Goal: Find specific page/section: Find specific page/section

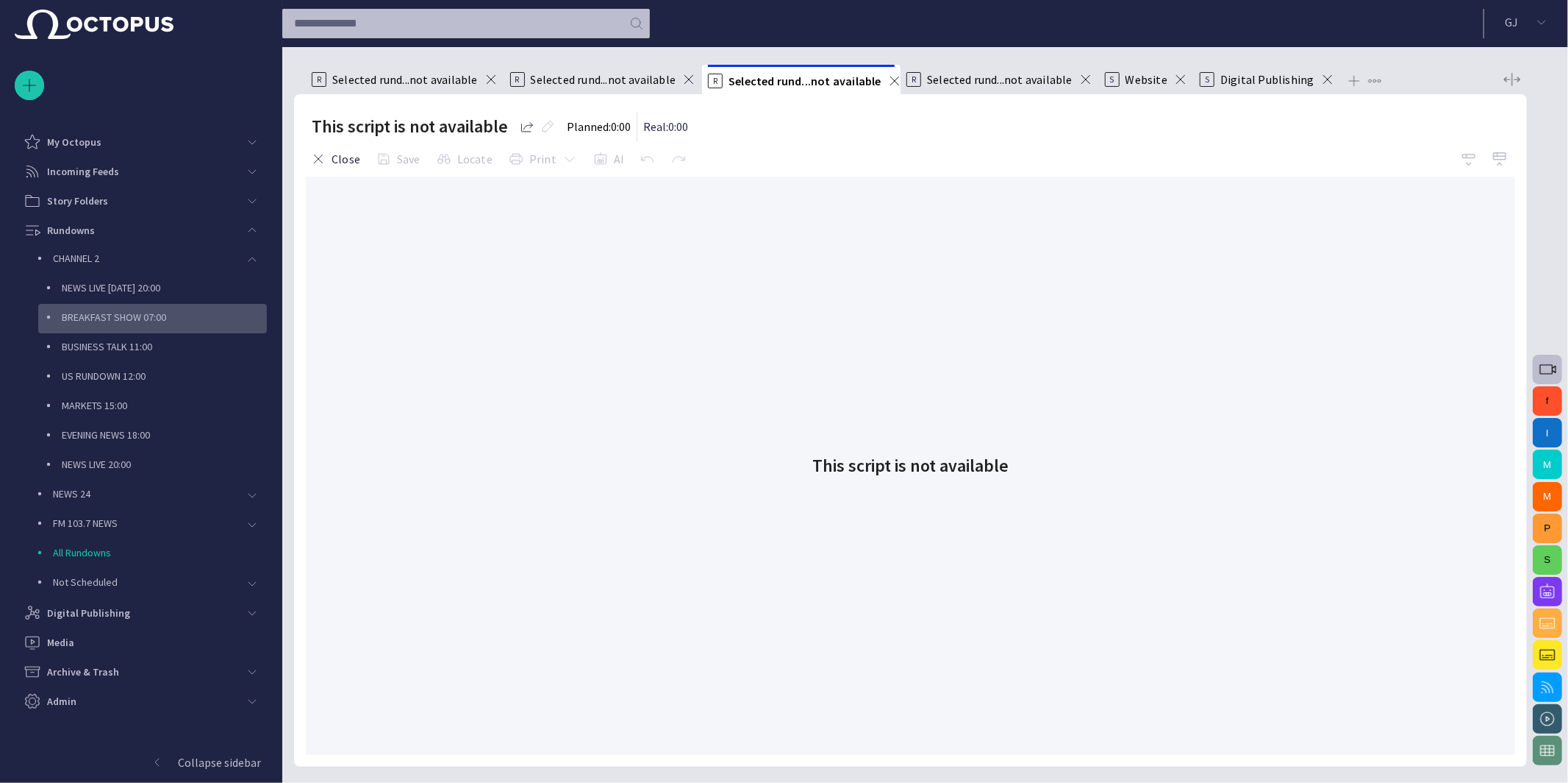
click at [125, 312] on p "BREAKFAST SHOW 07:00" at bounding box center [165, 317] width 206 height 15
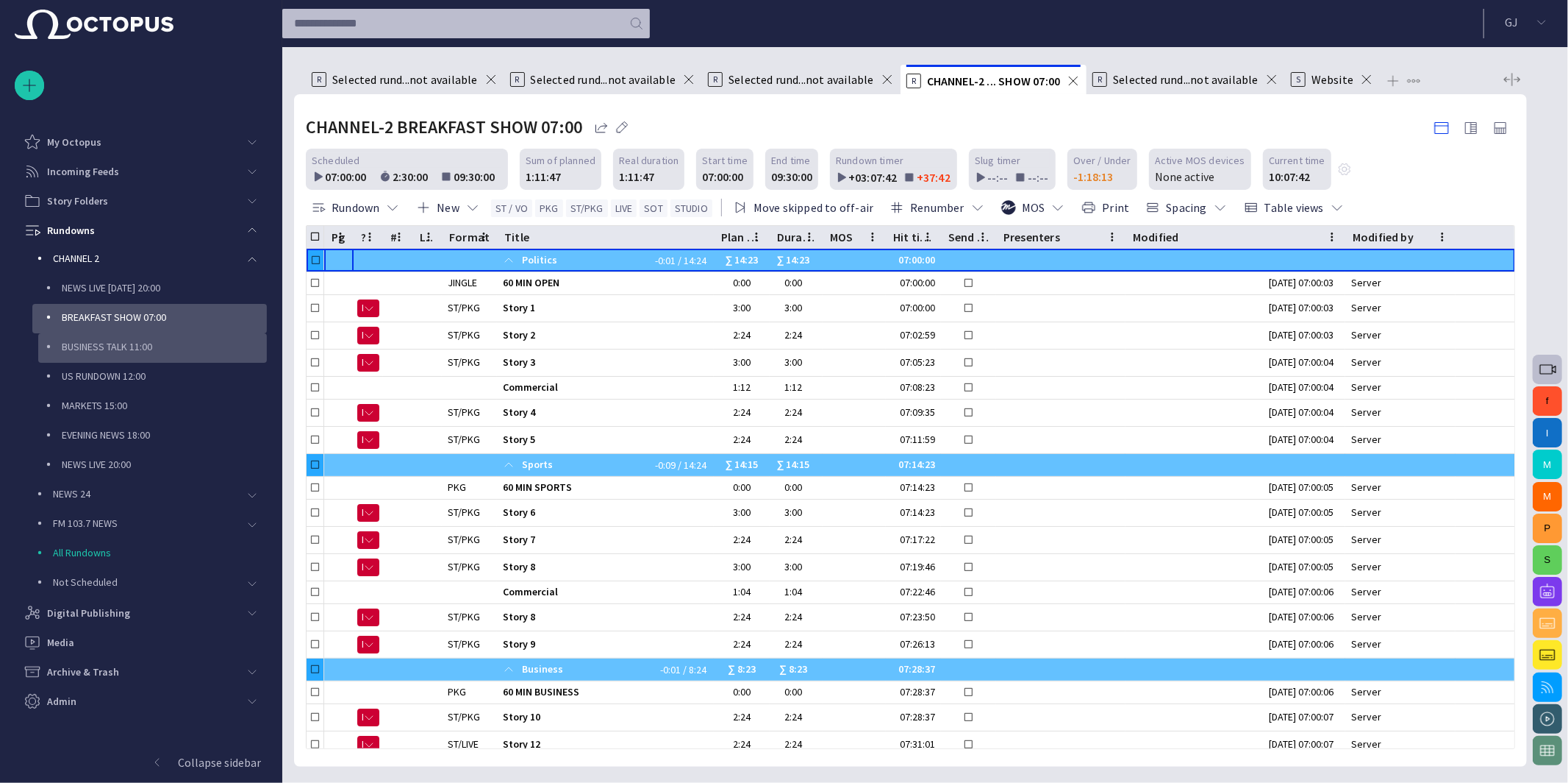
drag, startPoint x: 142, startPoint y: 341, endPoint x: 143, endPoint y: 353, distance: 12.0
click at [141, 341] on p "BUSINESS TALK 11:00" at bounding box center [165, 346] width 206 height 15
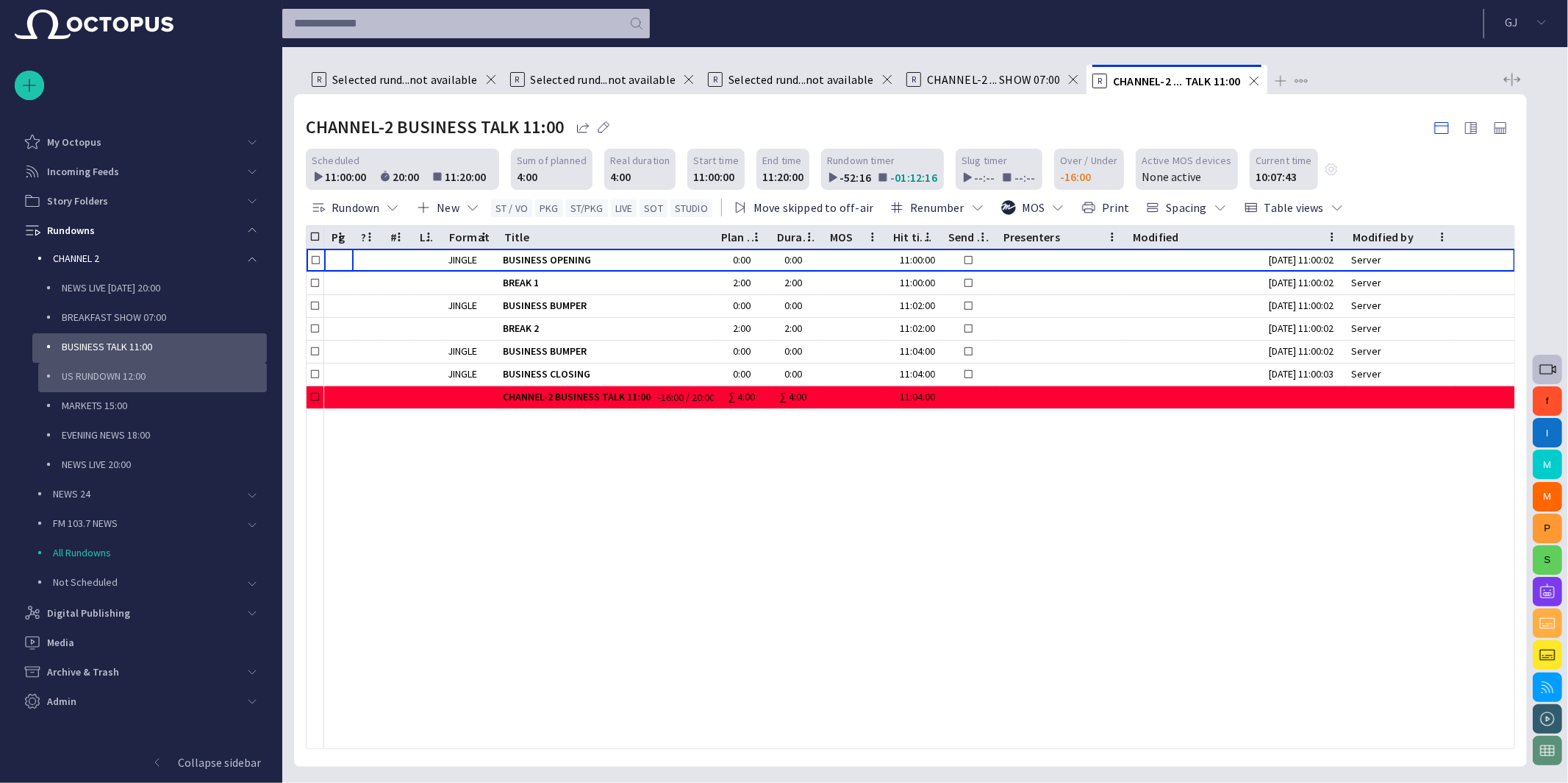
click at [141, 377] on p "US RUNDOWN 12:00" at bounding box center [165, 376] width 206 height 15
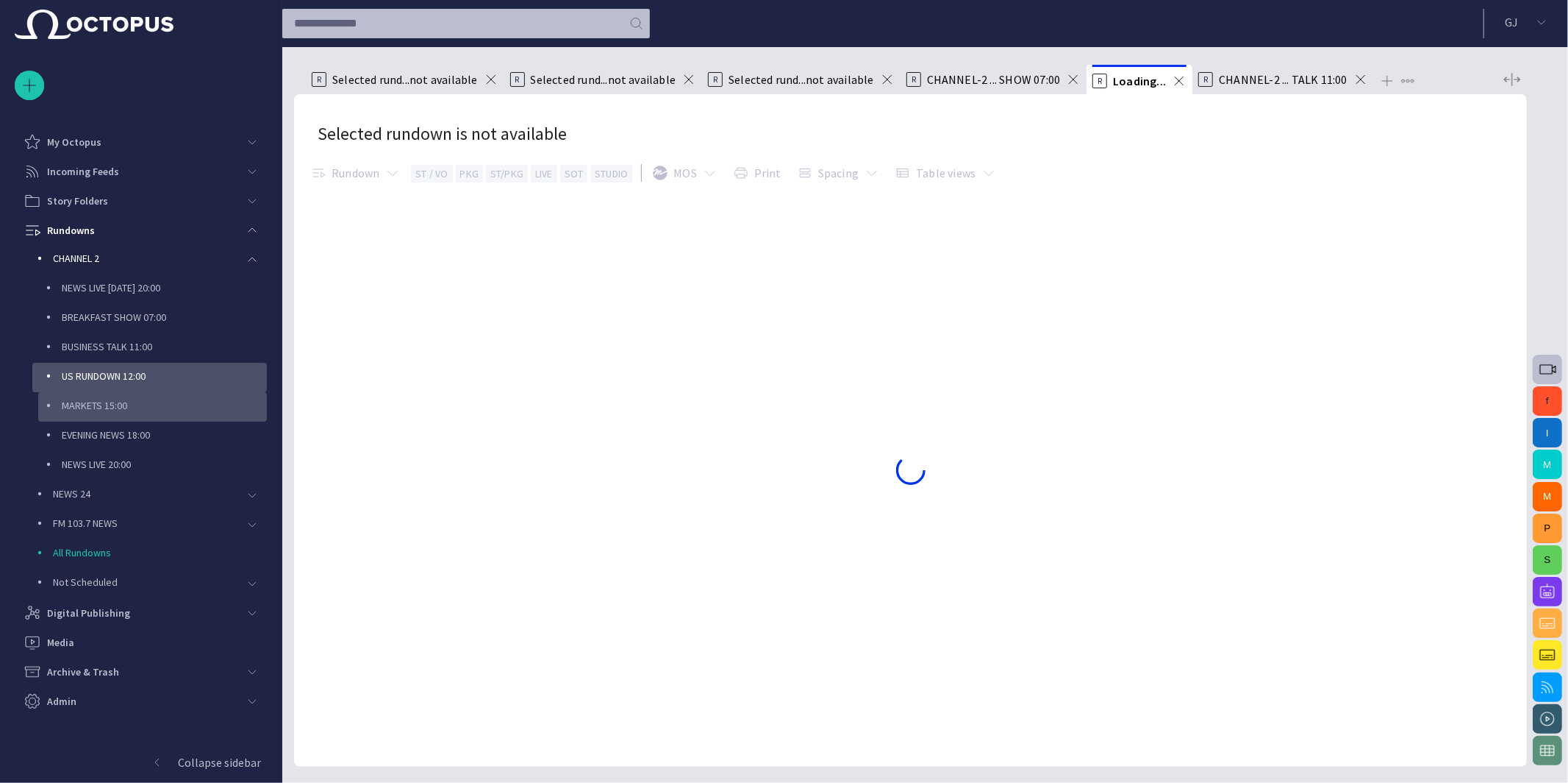
click at [137, 402] on p "MARKETS 15:00" at bounding box center [165, 406] width 206 height 15
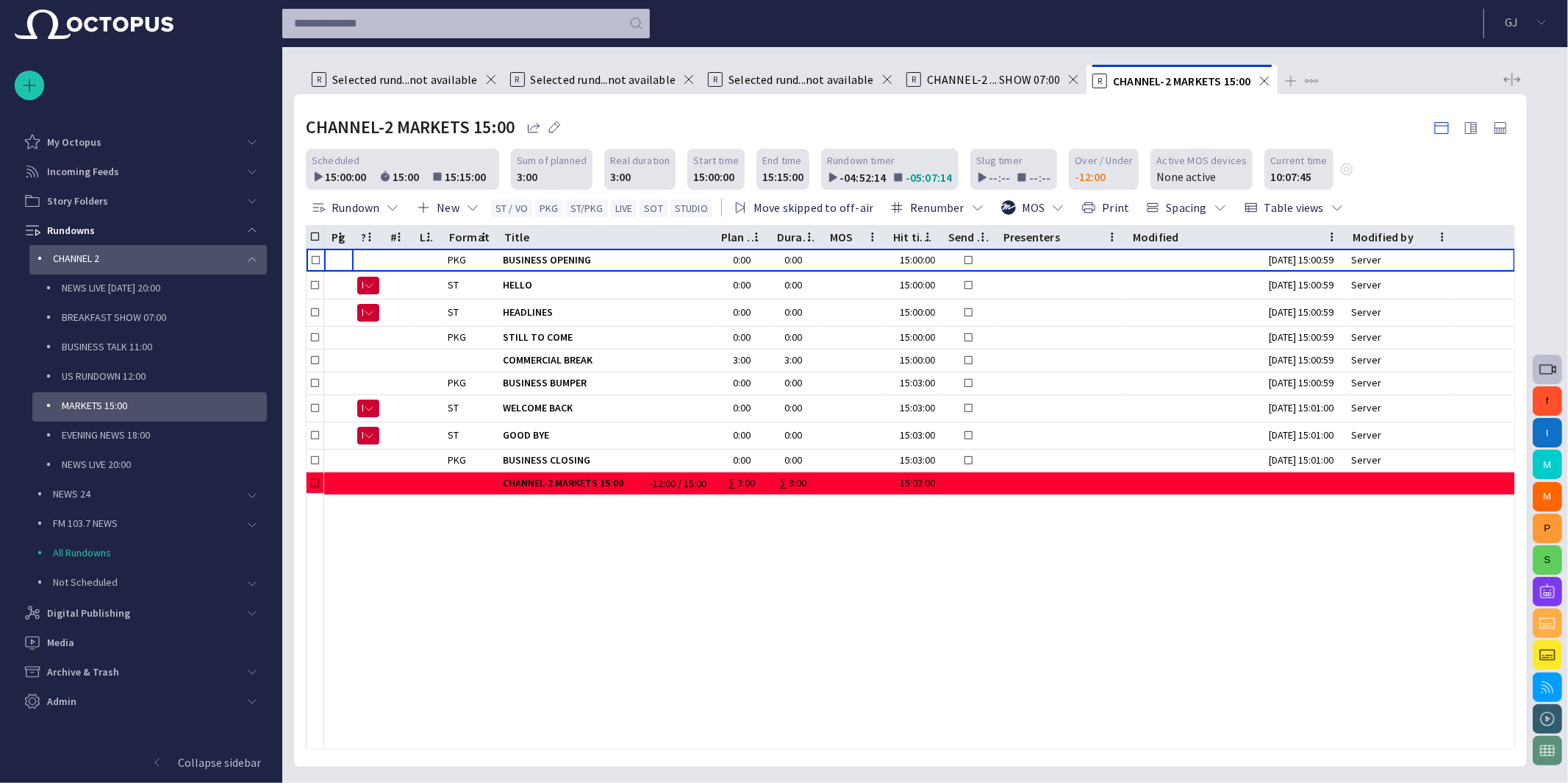
click at [242, 255] on div "main menu" at bounding box center [252, 259] width 29 height 29
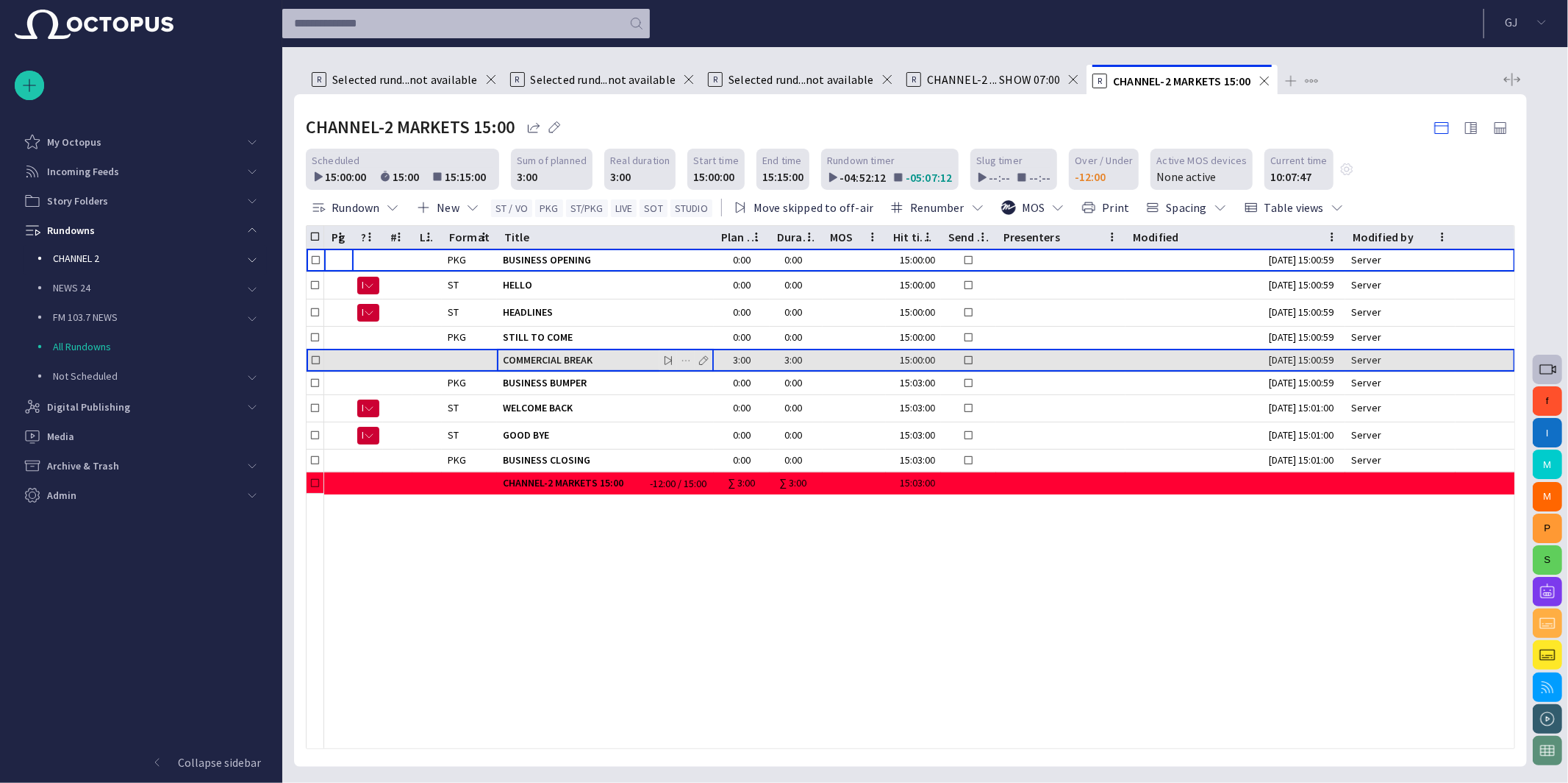
click at [553, 369] on div "COMMERCIAL BREAK" at bounding box center [605, 359] width 206 height 22
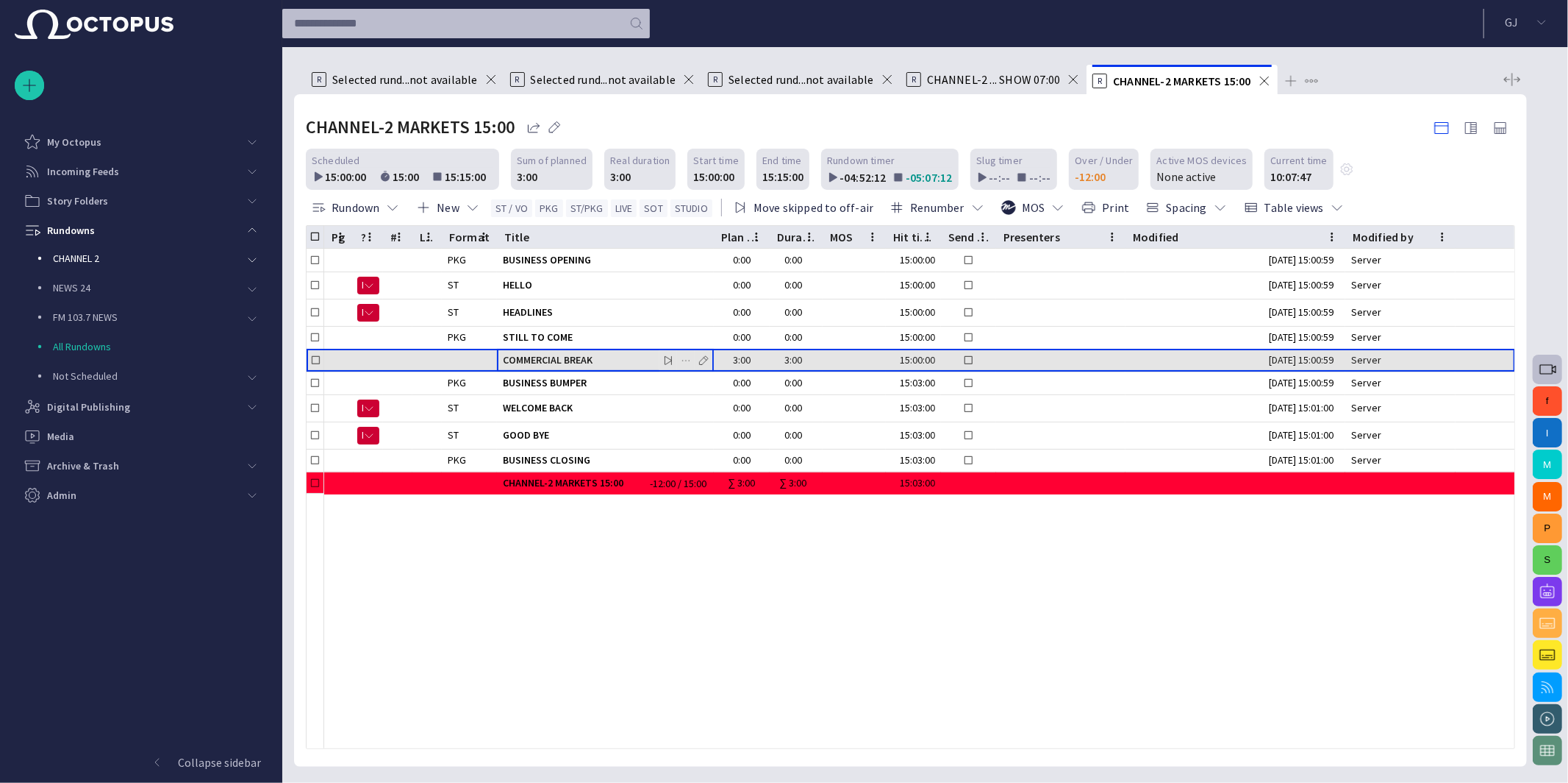
click at [553, 369] on div "COMMERCIAL BREAK" at bounding box center [605, 359] width 206 height 22
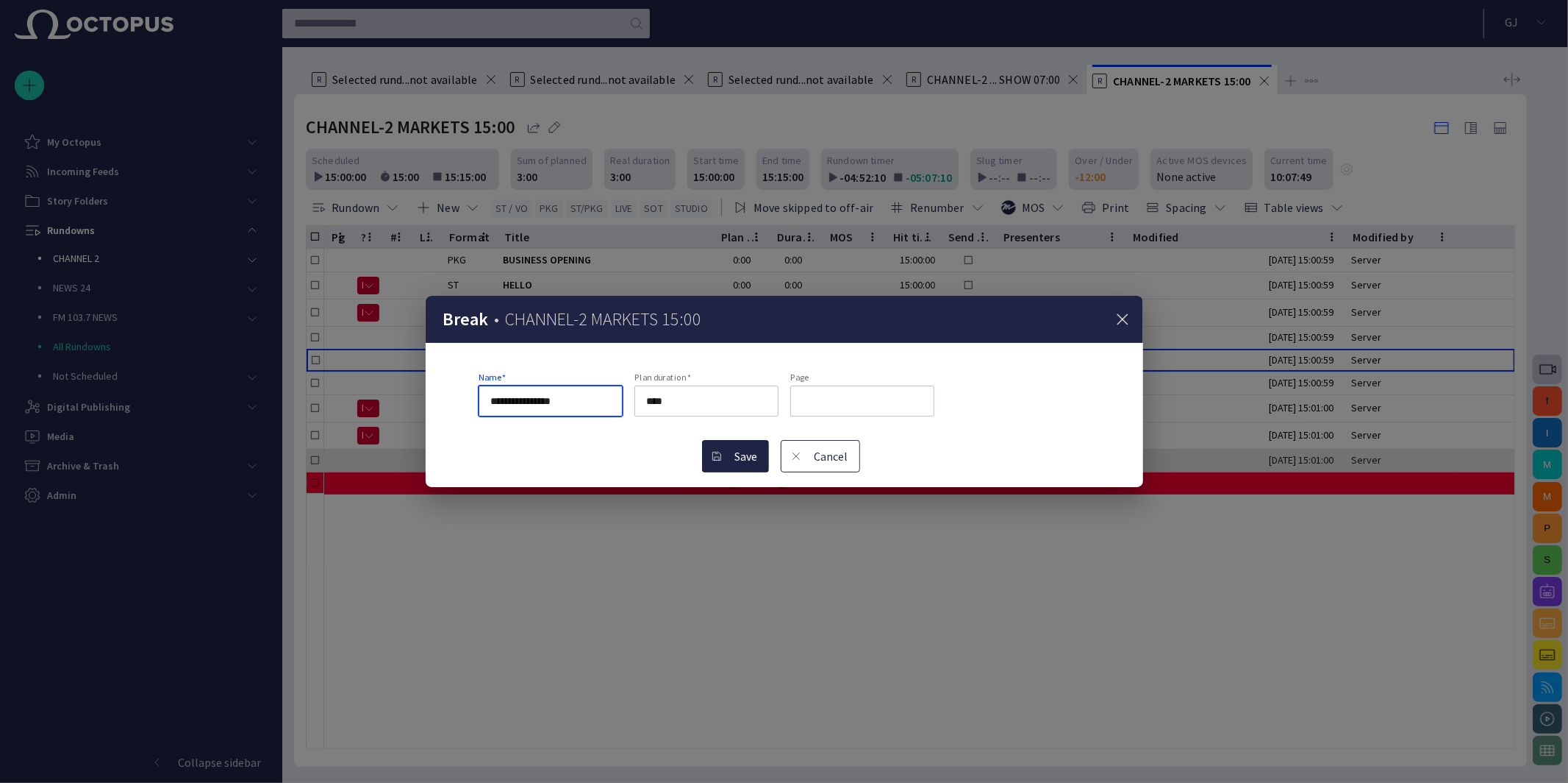
click at [846, 453] on button "Cancel" at bounding box center [820, 456] width 79 height 32
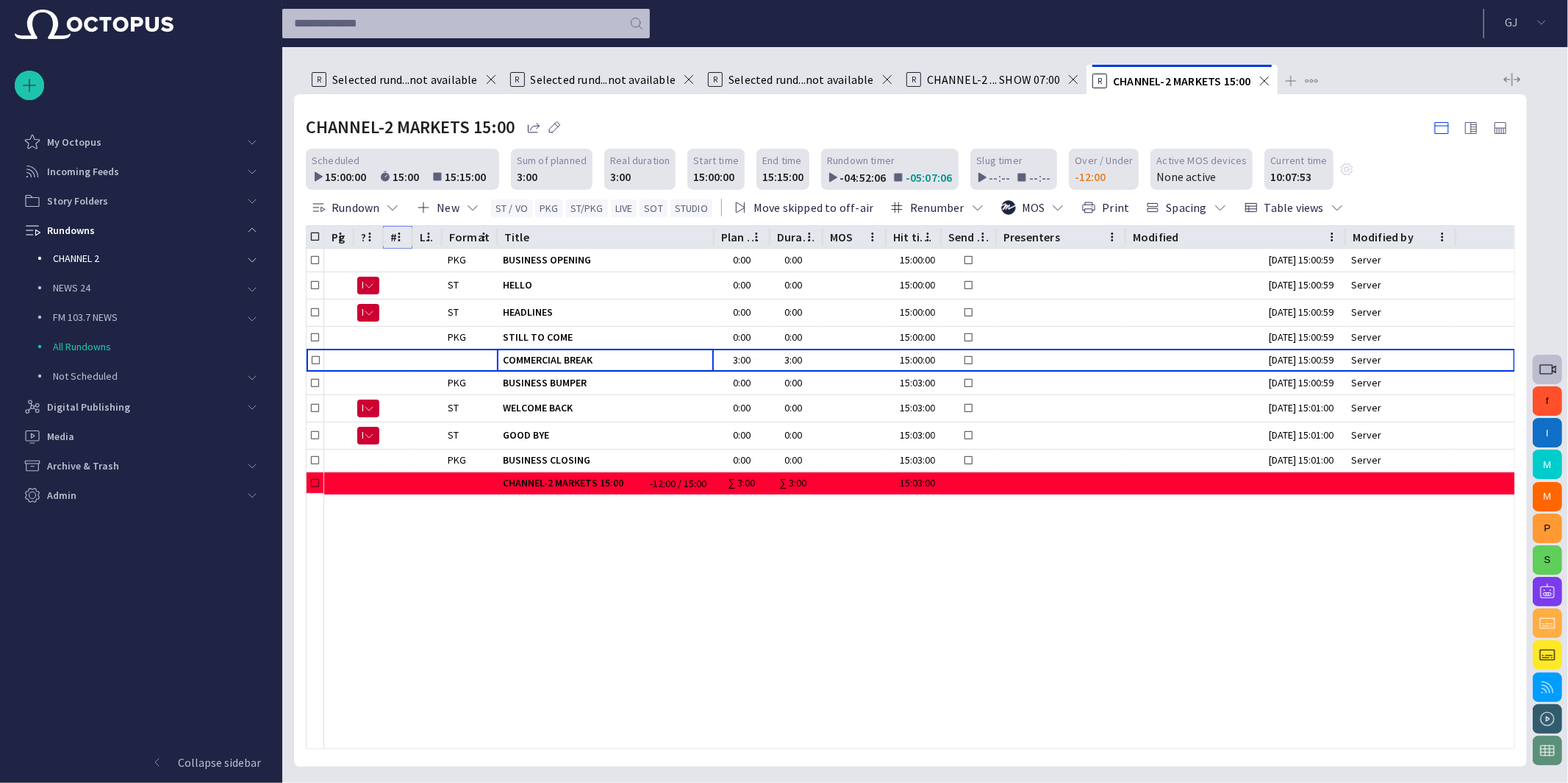
click at [397, 236] on icon "# column menu" at bounding box center [399, 237] width 13 height 13
click at [395, 284] on button "Manage columns" at bounding box center [317, 293] width 182 height 31
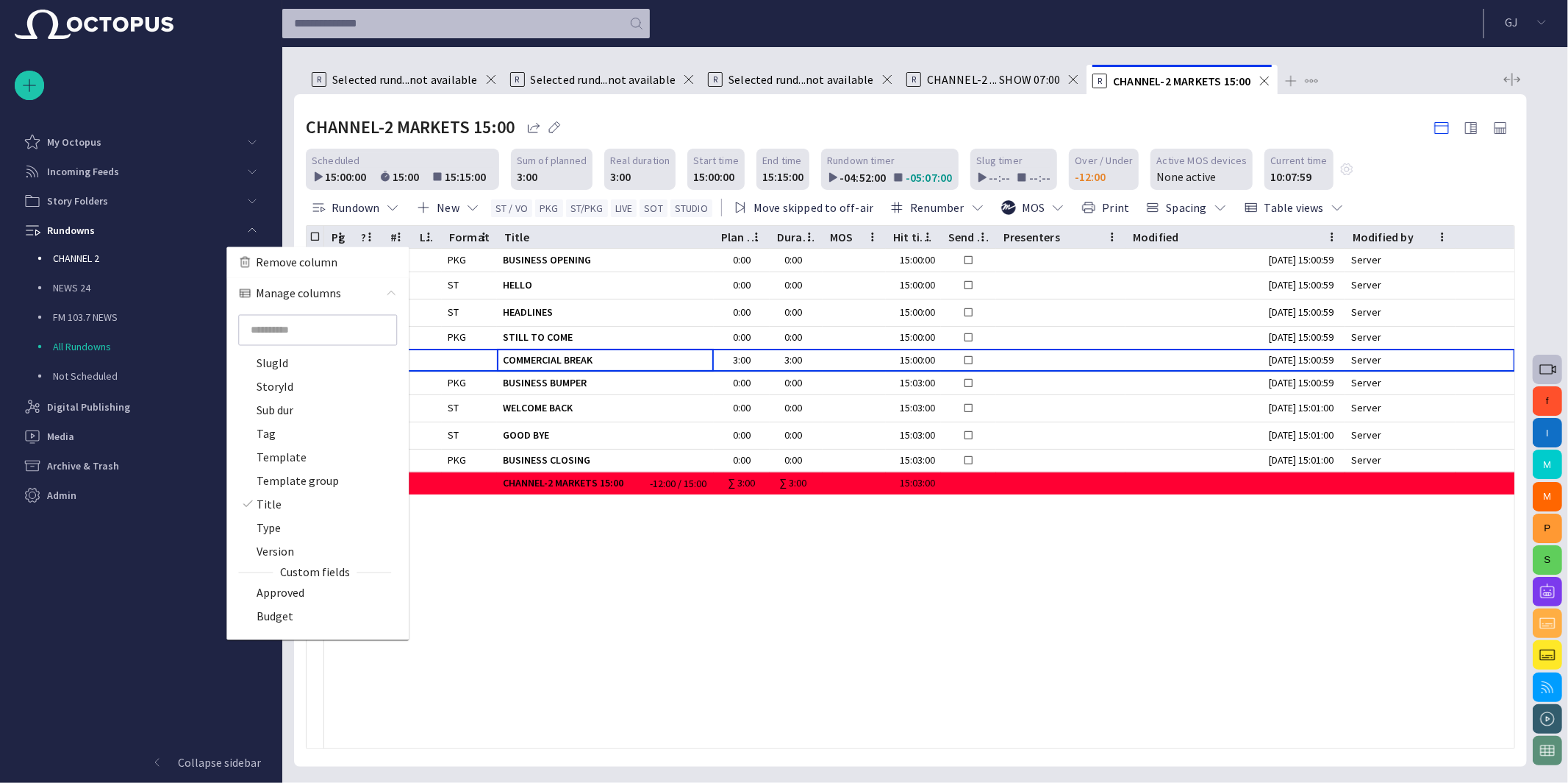
scroll to position [1147, 0]
click at [284, 545] on label "Type" at bounding box center [305, 541] width 125 height 18
click at [272, 541] on div "slug.elementSkips ? @ # ^ Assignments Backtime CG page Cm dur Comments Content …" at bounding box center [317, 475] width 182 height 331
click at [266, 537] on span "Type" at bounding box center [269, 541] width 25 height 18
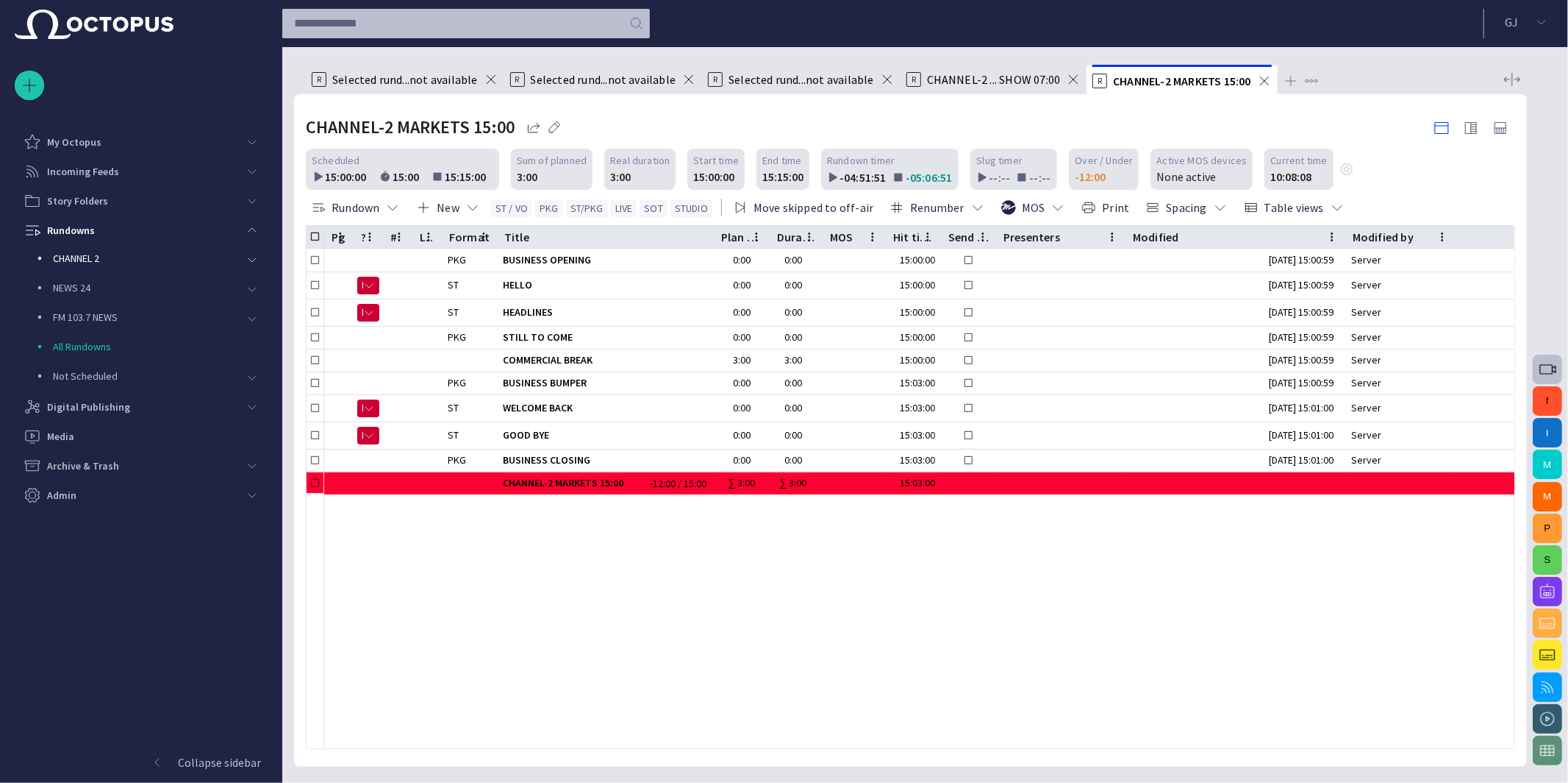
click at [726, 569] on div at bounding box center [919, 620] width 1191 height 256
drag, startPoint x: 385, startPoint y: 238, endPoint x: 402, endPoint y: 239, distance: 17.0
click at [402, 239] on div at bounding box center [400, 237] width 8 height 23
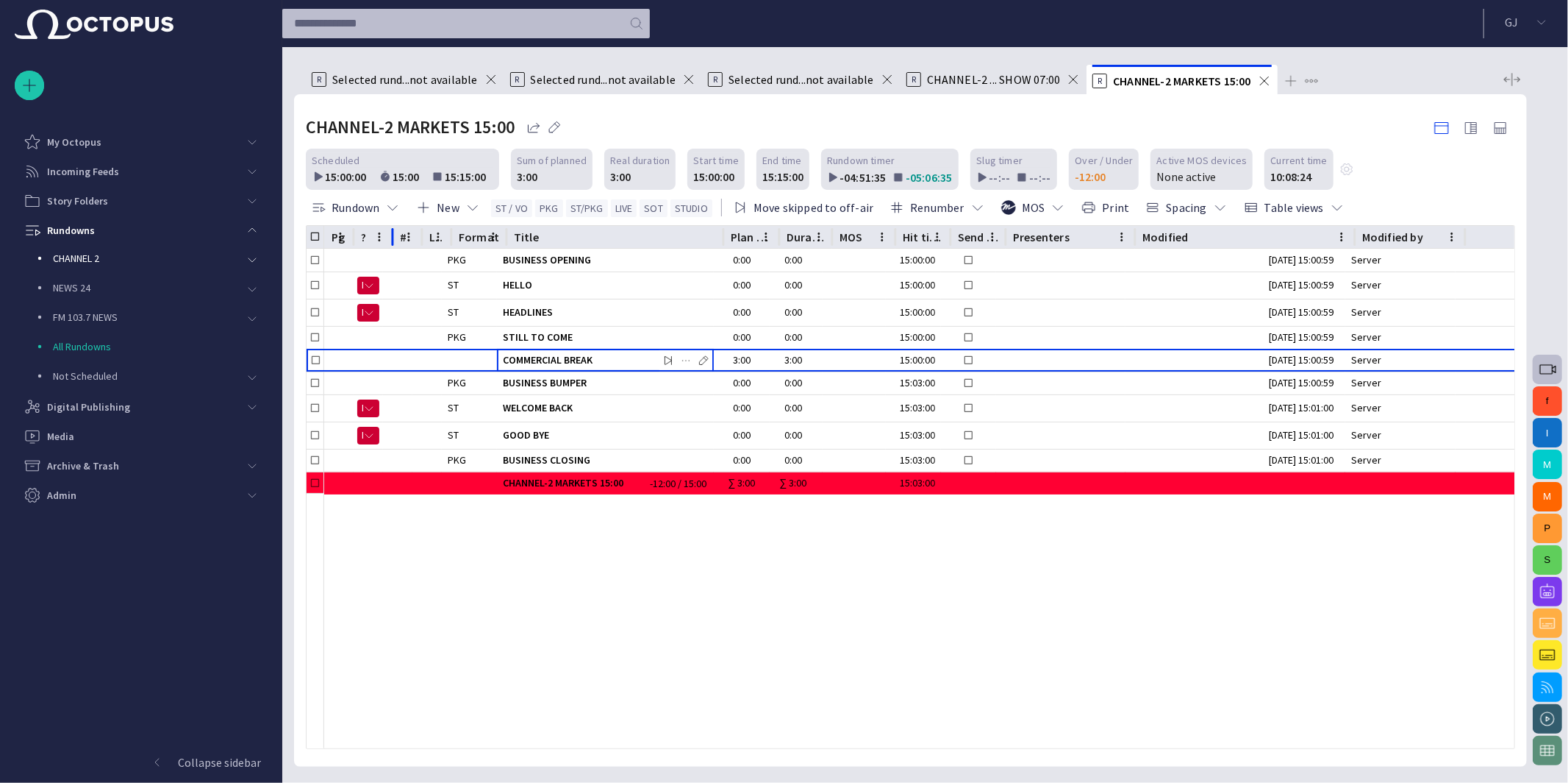
drag, startPoint x: 385, startPoint y: 233, endPoint x: 394, endPoint y: 233, distance: 9.0
click at [394, 233] on div at bounding box center [393, 237] width 8 height 23
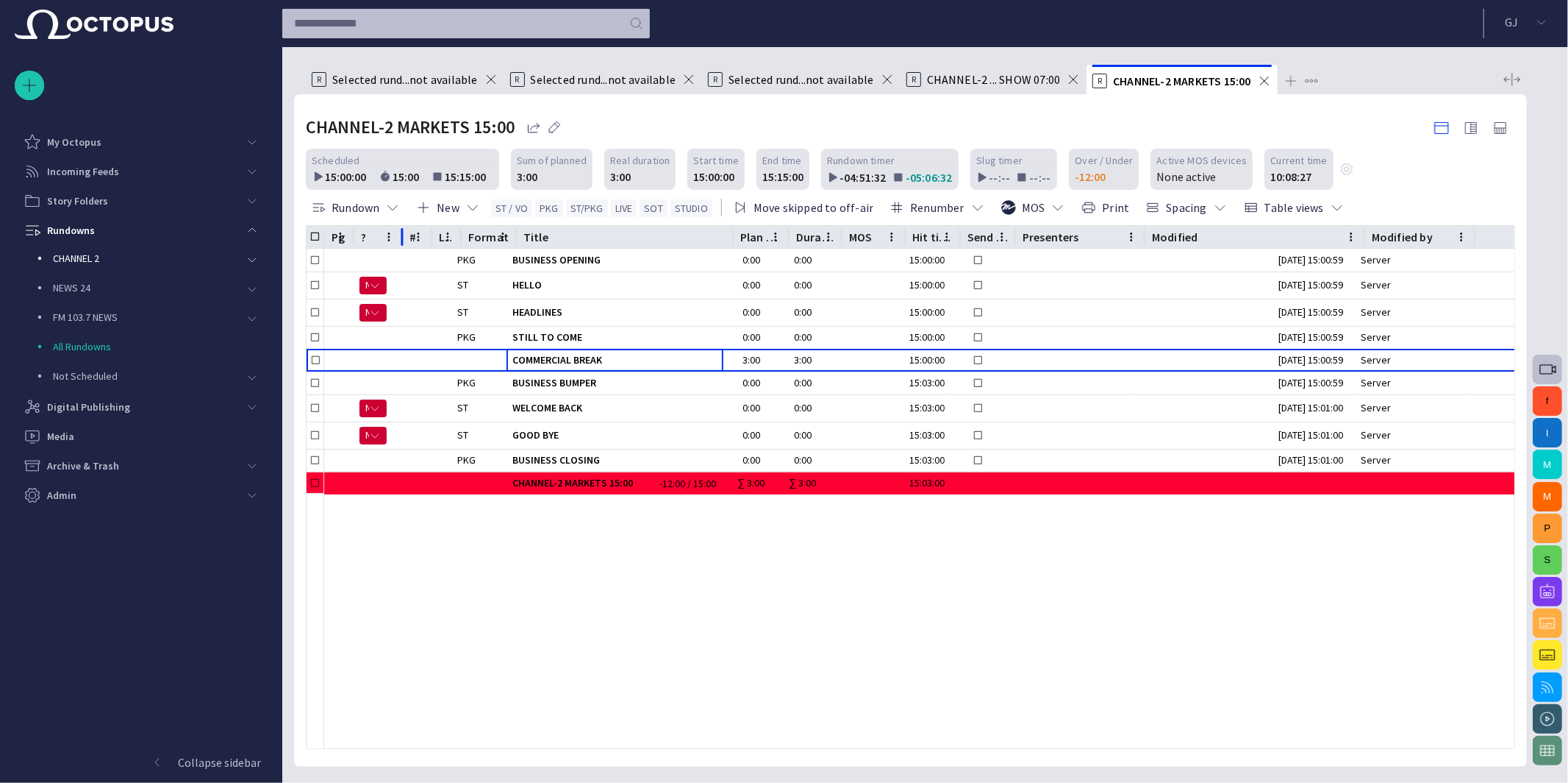
drag, startPoint x: 390, startPoint y: 233, endPoint x: 400, endPoint y: 232, distance: 10.0
click at [400, 232] on div at bounding box center [403, 237] width 8 height 23
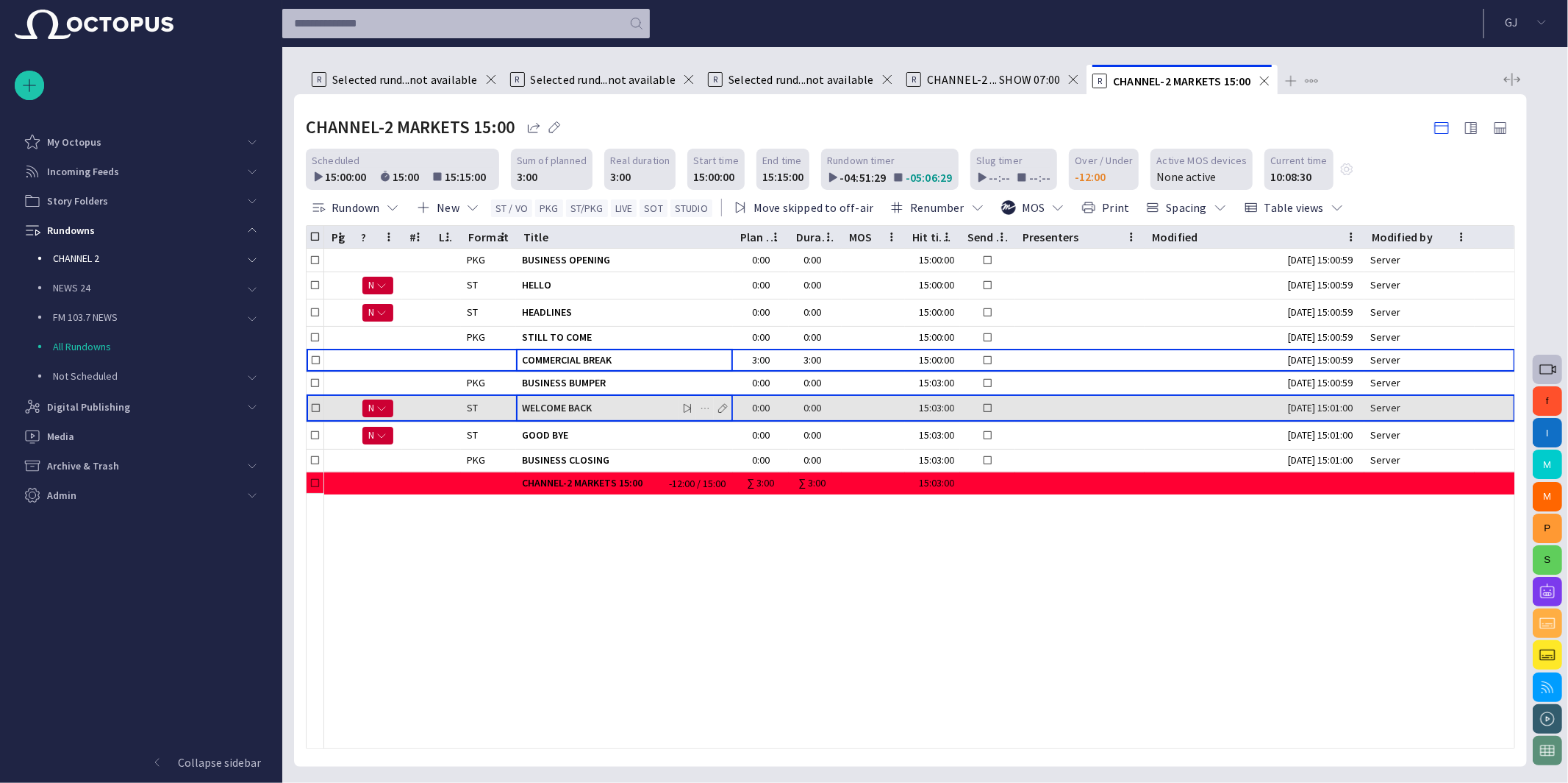
click at [578, 406] on span "WELCOME BACK" at bounding box center [625, 408] width 206 height 14
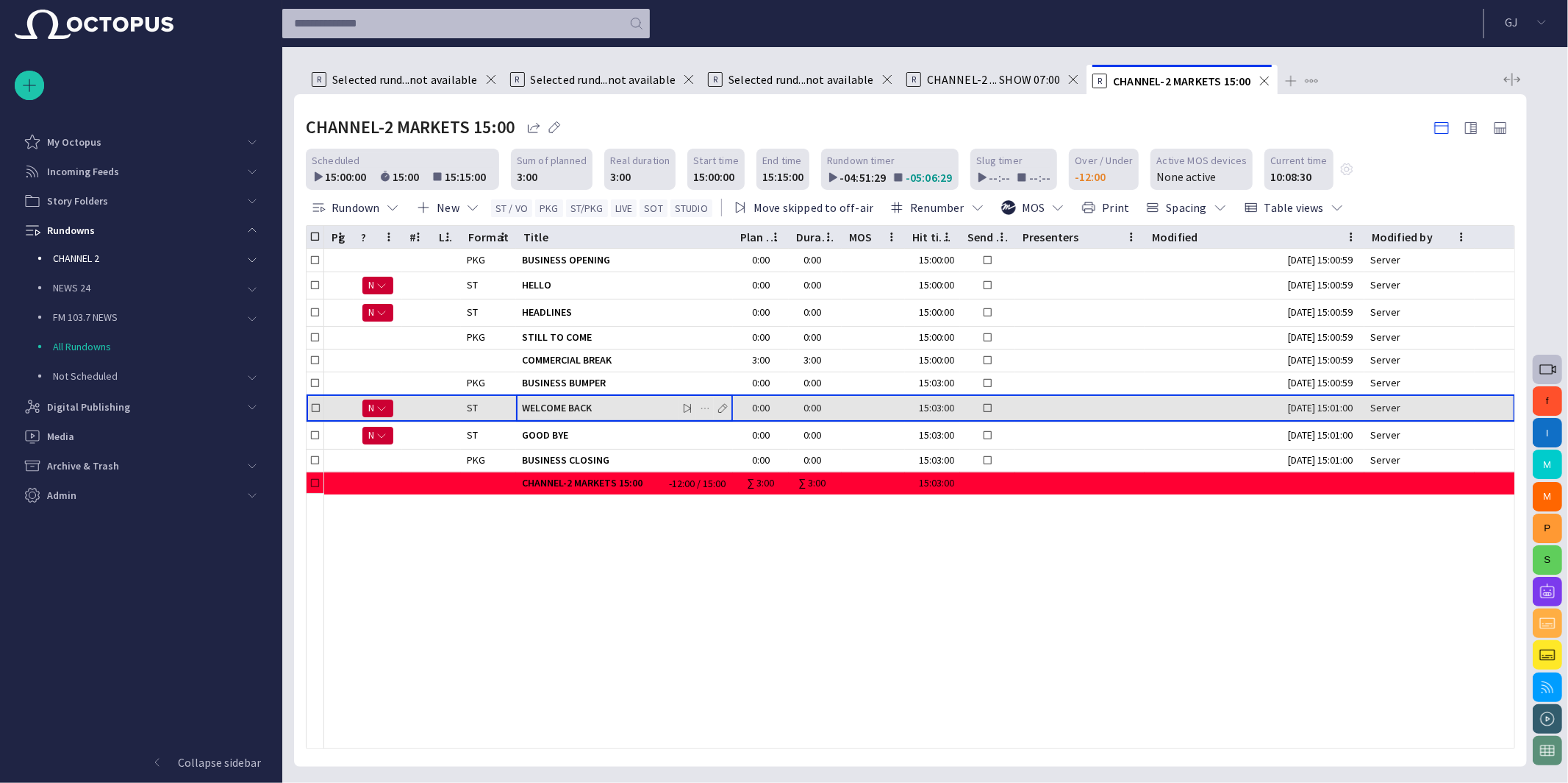
click at [578, 406] on span "WELCOME BACK" at bounding box center [625, 408] width 206 height 14
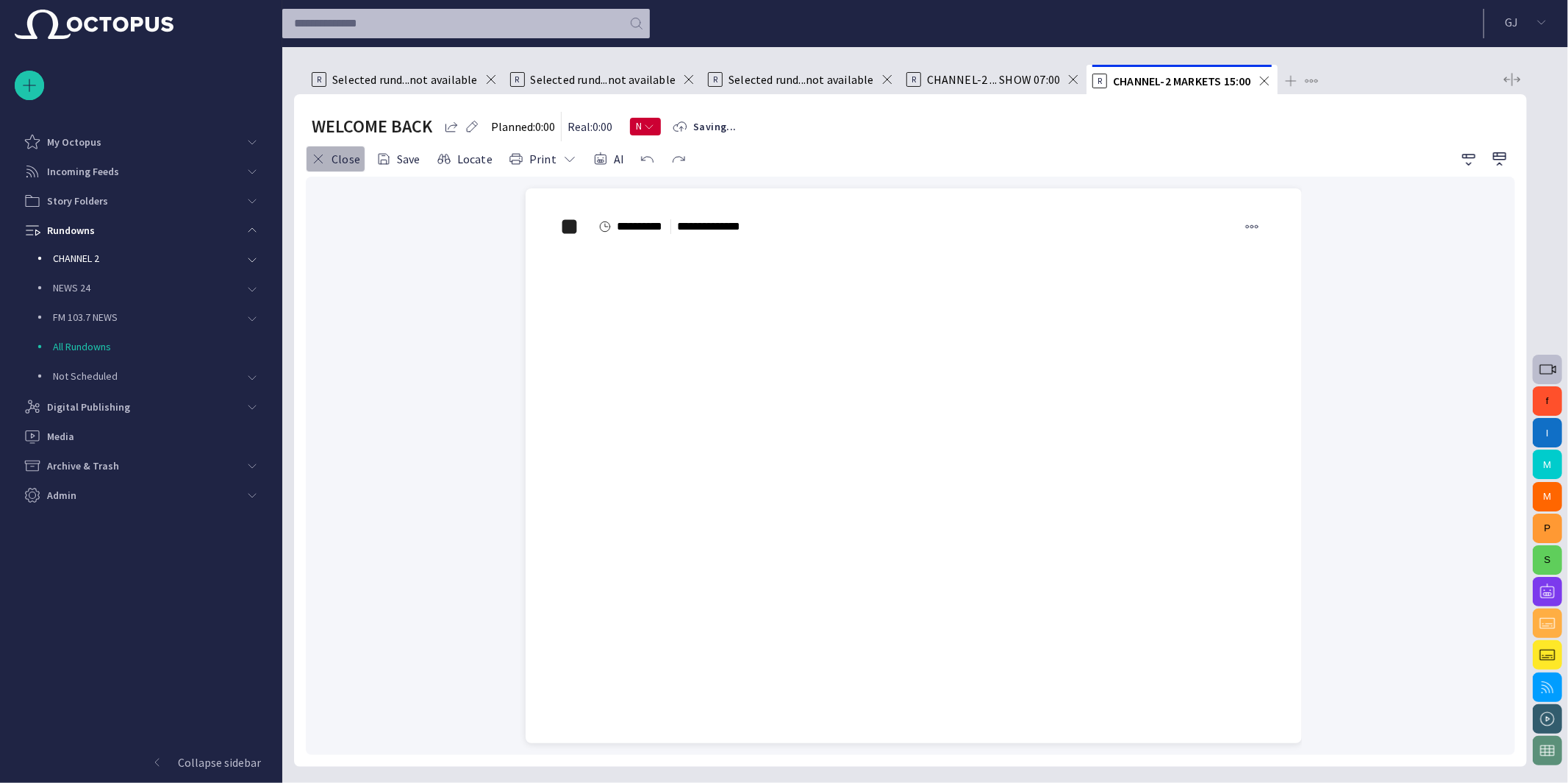
click at [349, 158] on button "Close" at bounding box center [335, 158] width 59 height 26
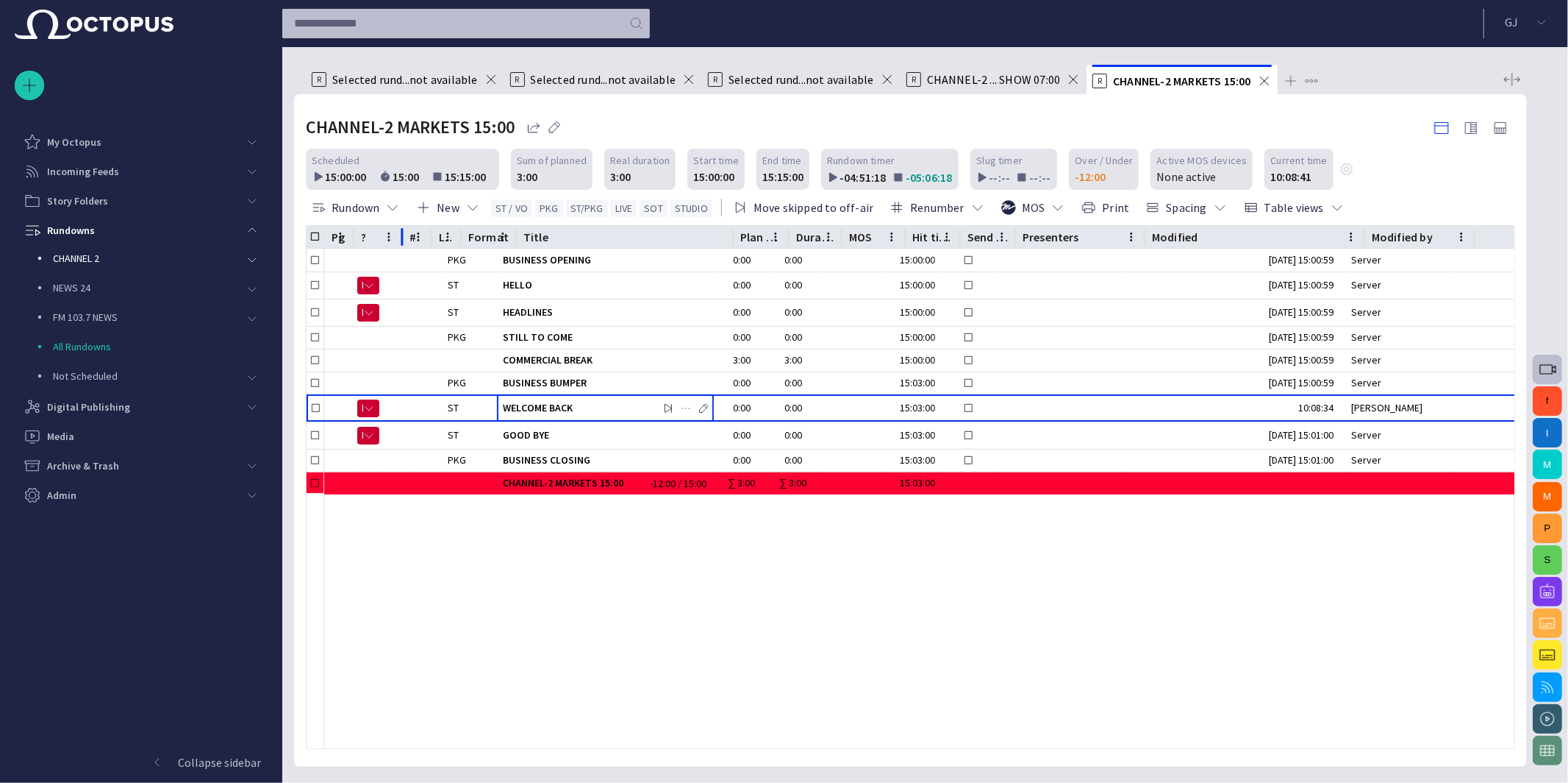
drag, startPoint x: 386, startPoint y: 238, endPoint x: 405, endPoint y: 237, distance: 19.0
click at [405, 237] on div at bounding box center [403, 237] width 8 height 23
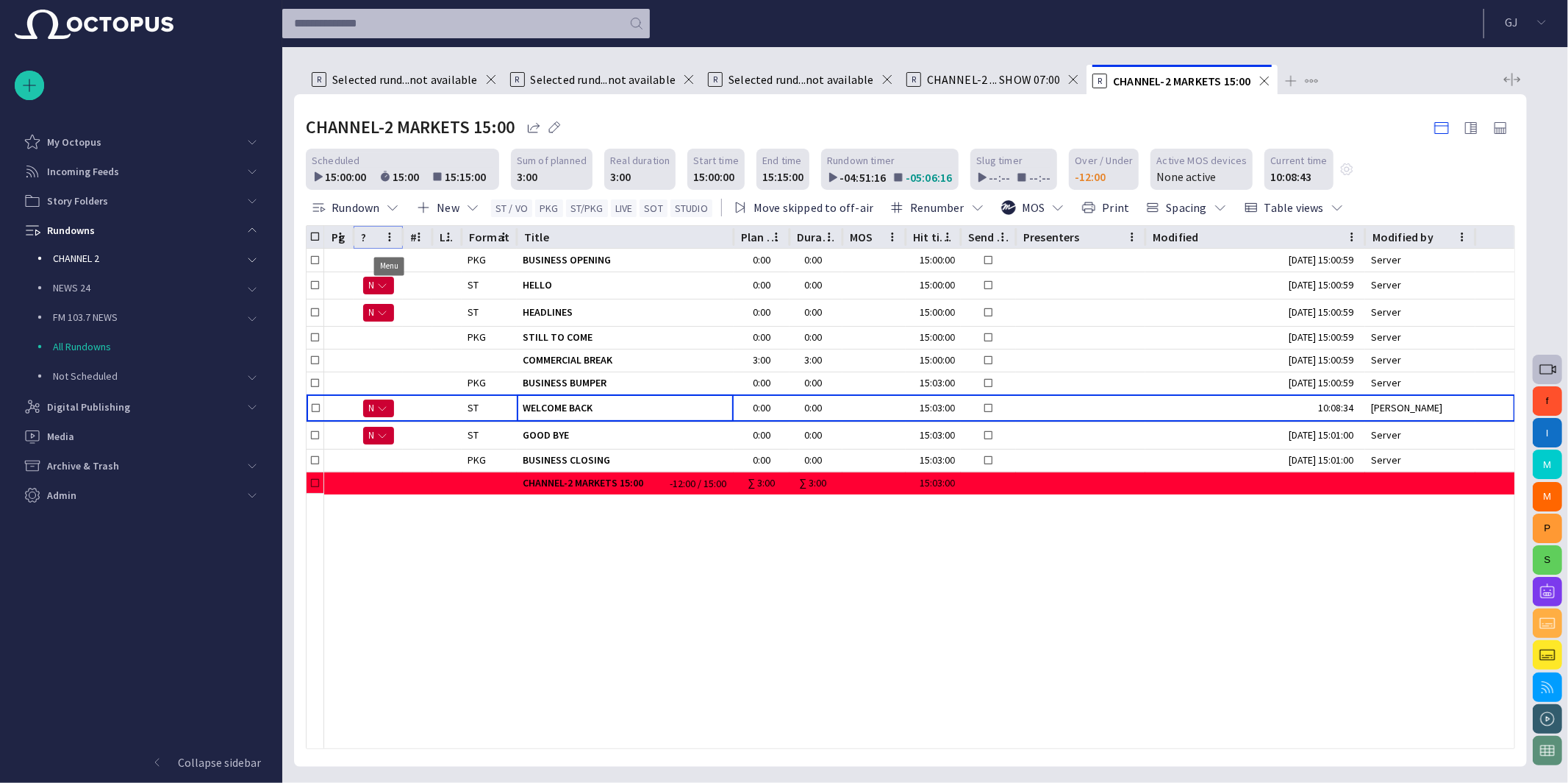
click at [388, 234] on icon "? column menu" at bounding box center [389, 237] width 13 height 13
click at [325, 295] on span "Manage columns" at bounding box center [300, 293] width 106 height 18
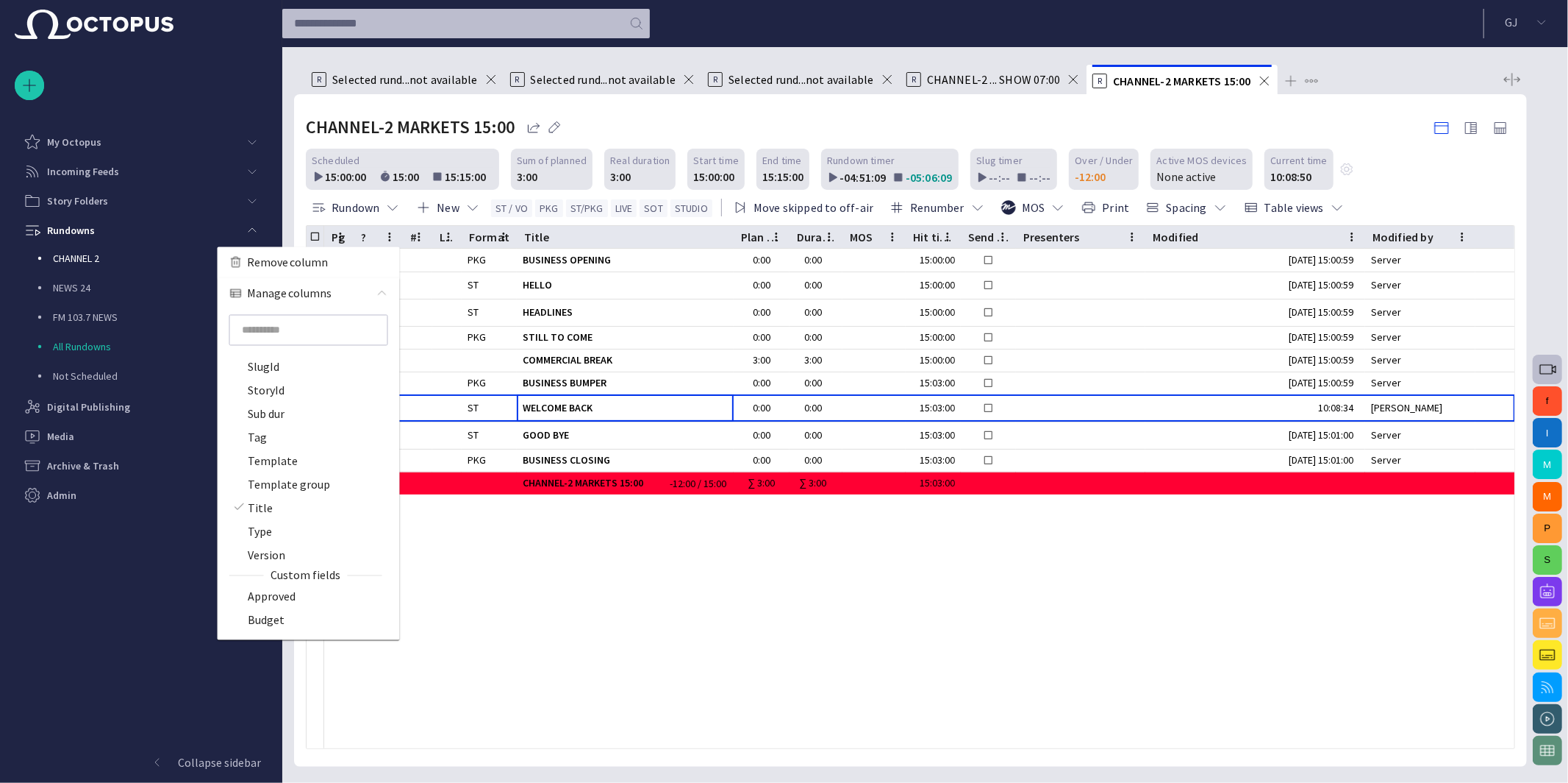
scroll to position [1154, 0]
click at [288, 534] on label "Type" at bounding box center [295, 534] width 125 height 18
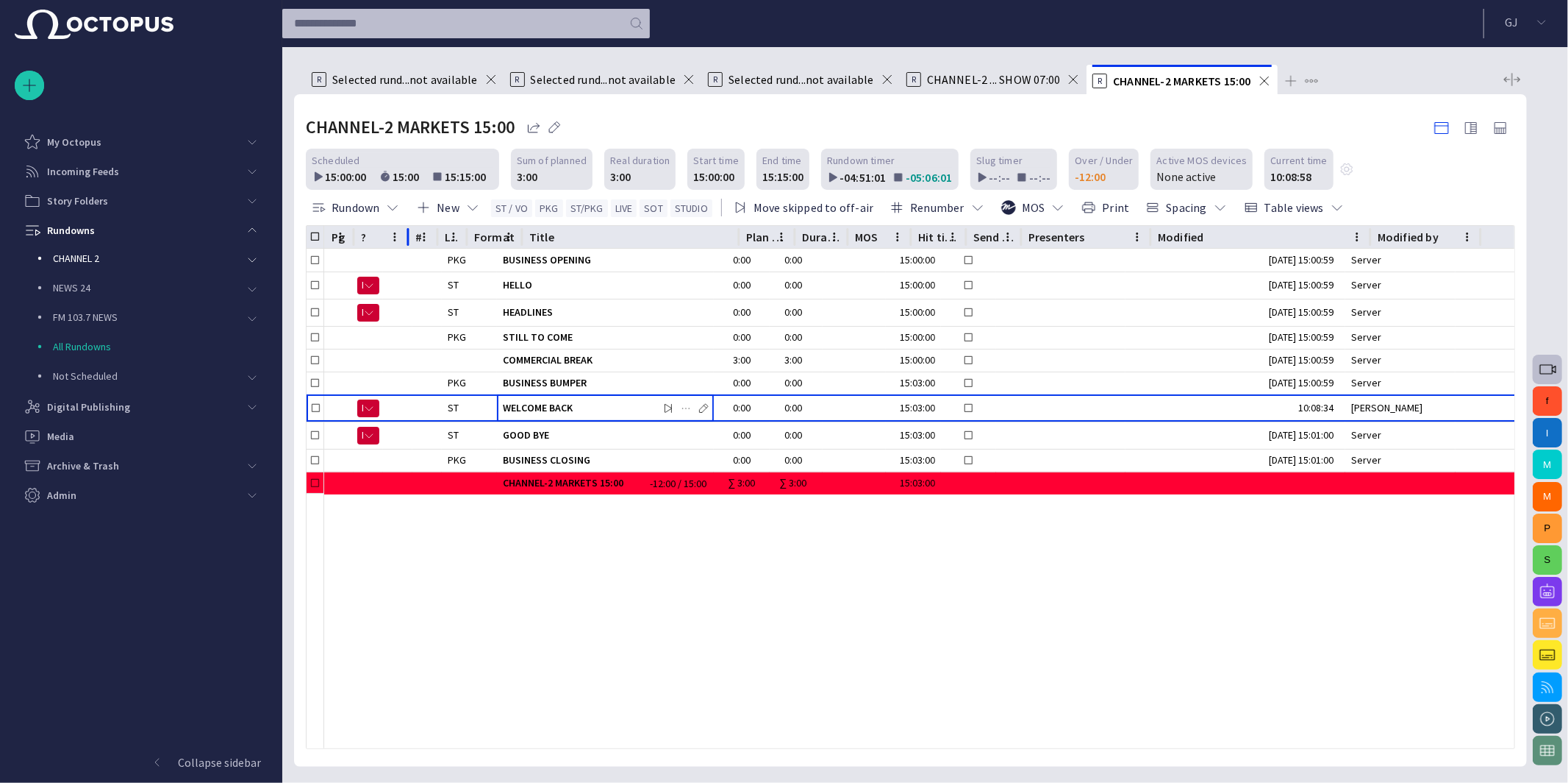
drag, startPoint x: 392, startPoint y: 232, endPoint x: 405, endPoint y: 231, distance: 13.0
click at [405, 231] on div at bounding box center [408, 237] width 8 height 23
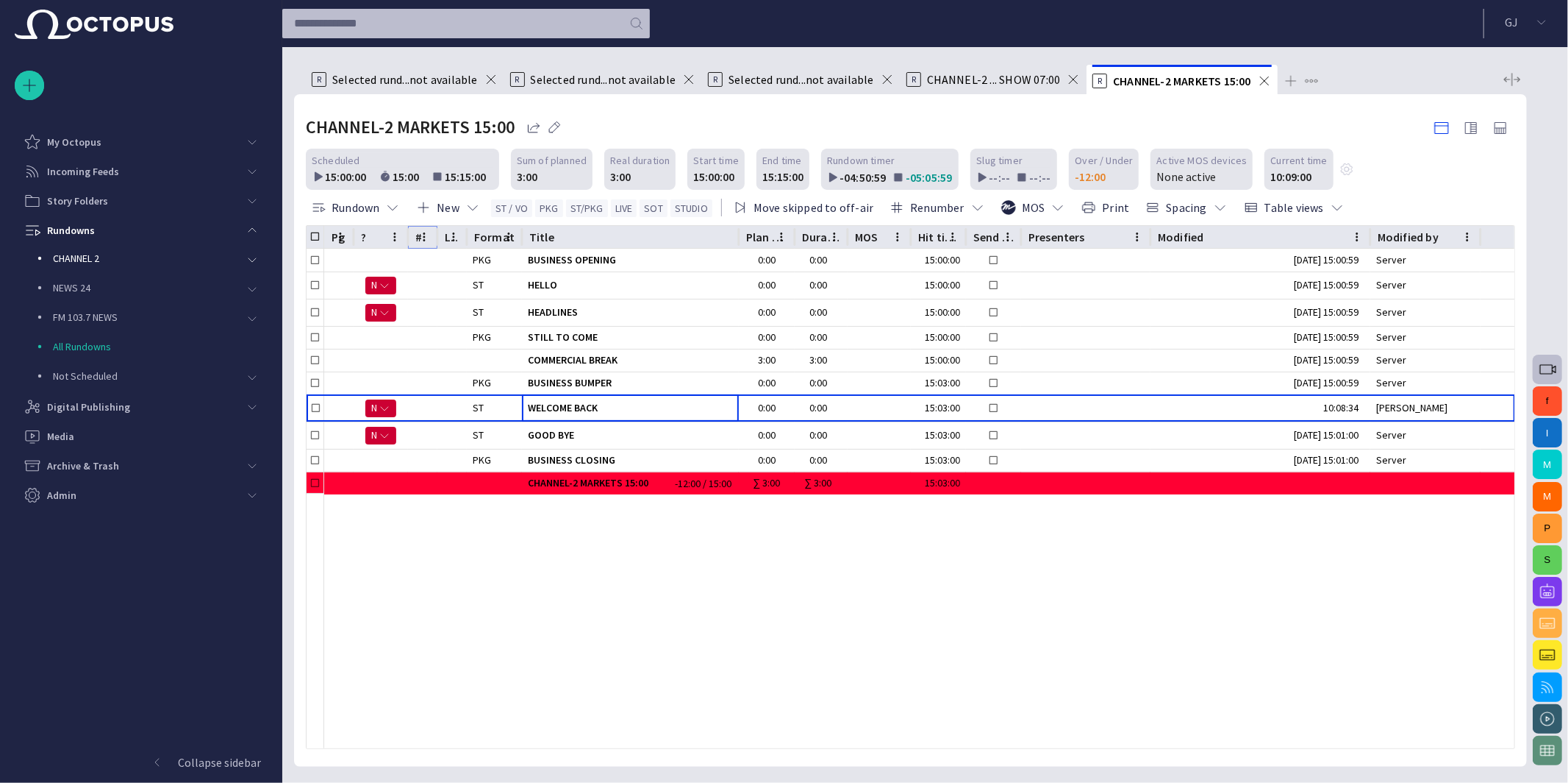
click at [426, 233] on icon "# column menu" at bounding box center [424, 237] width 13 height 13
click at [388, 289] on div "Manage columns" at bounding box center [325, 293] width 147 height 31
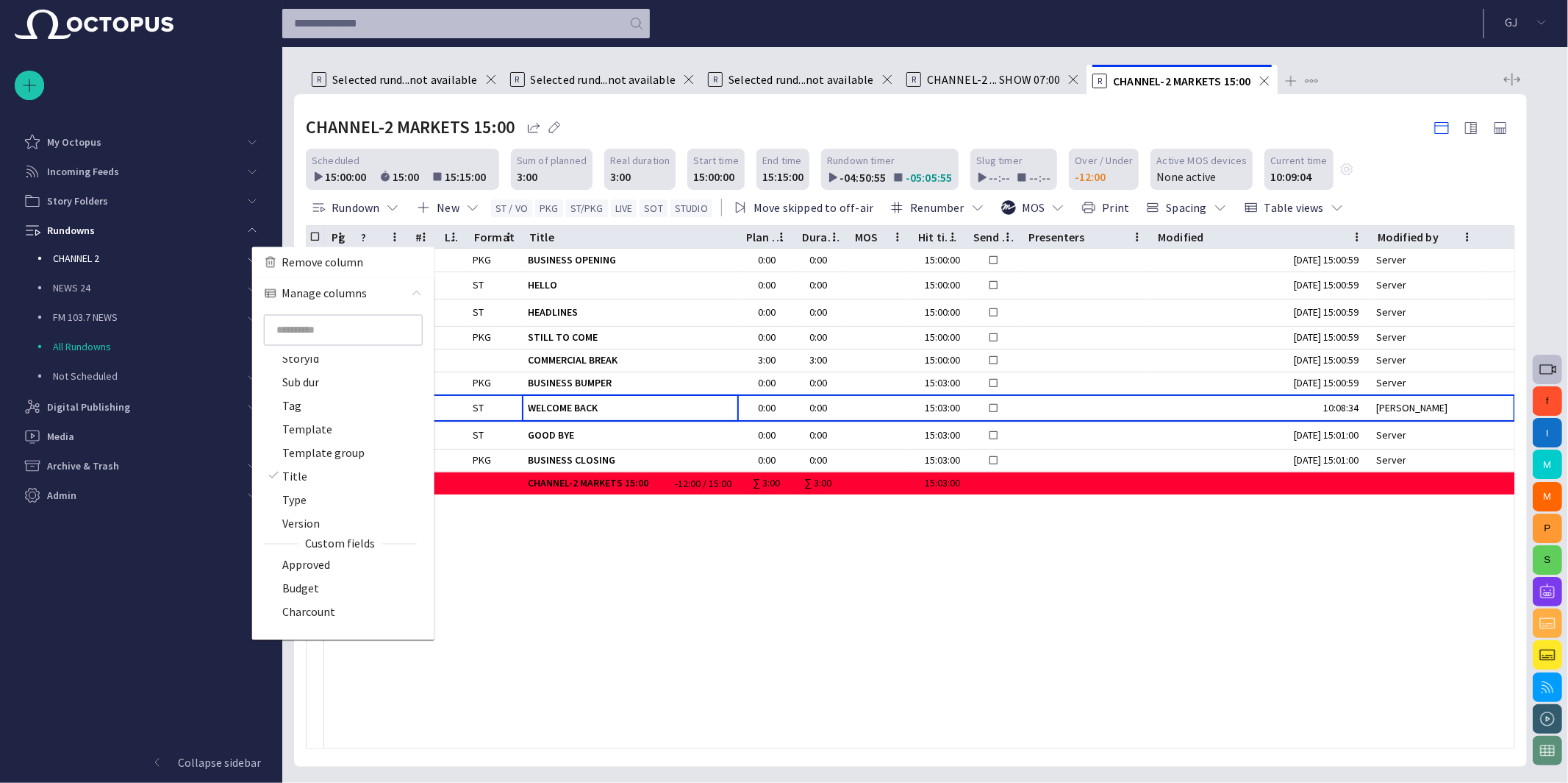
scroll to position [1186, 0]
click at [299, 502] on span "Type" at bounding box center [294, 501] width 25 height 18
click at [299, 501] on div "slug.elementSkips ? @ # ^ Assignments Backtime CG page Cm dur Comments Content …" at bounding box center [342, 475] width 182 height 331
click at [295, 497] on div "slug.elementSkips ? @ # ^ Assignments Backtime CG page Cm dur Comments Content …" at bounding box center [342, 475] width 182 height 331
click at [310, 497] on label "Type" at bounding box center [330, 501] width 125 height 18
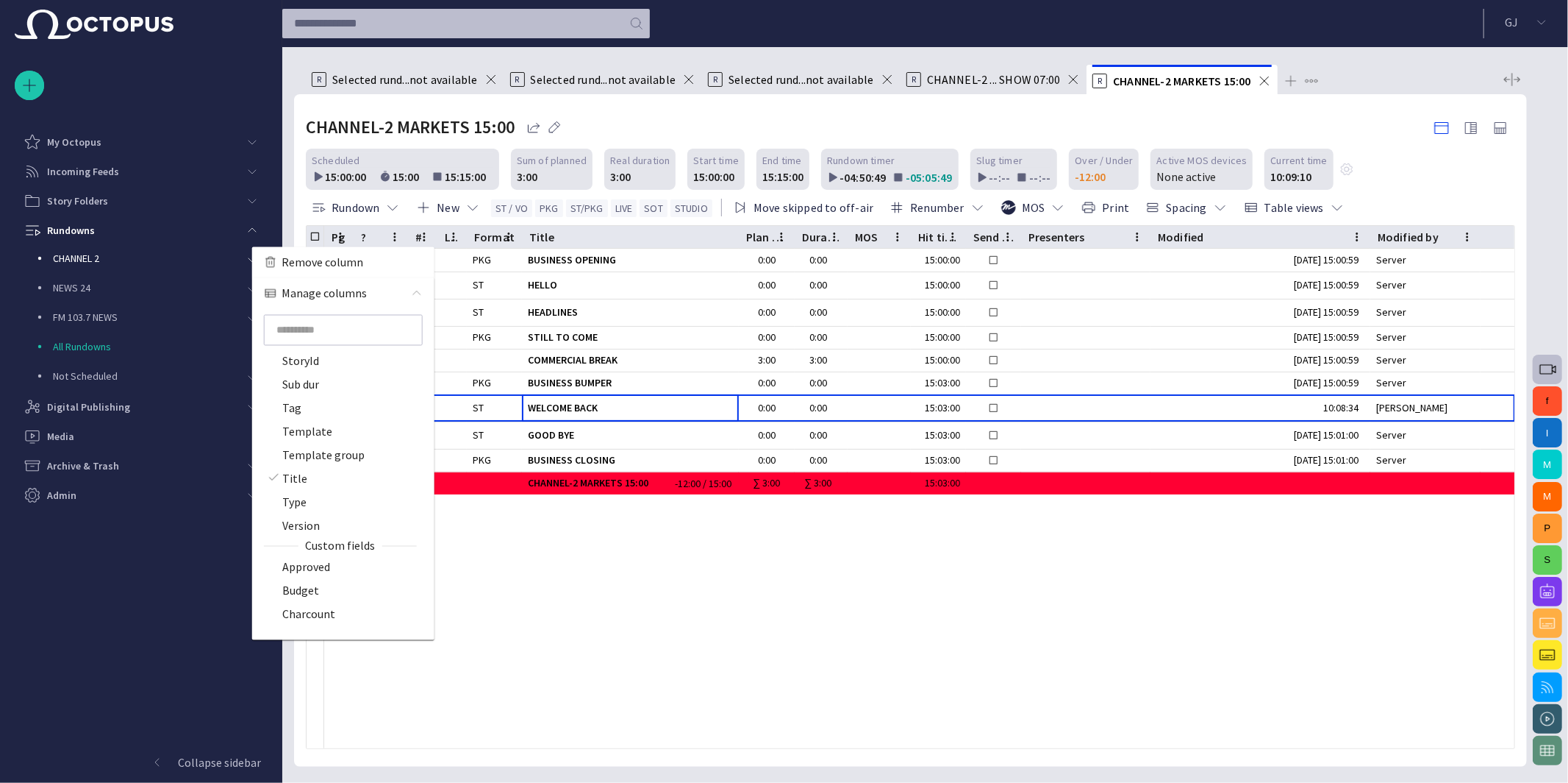
click at [314, 450] on div "slug.elementSkips ? @ # ^ Assignments Backtime CG page Cm dur Comments Content …" at bounding box center [342, 475] width 182 height 331
click at [290, 404] on span "Tag" at bounding box center [291, 408] width 19 height 18
click at [297, 575] on span "Ready" at bounding box center [297, 576] width 30 height 18
click at [302, 556] on div "slug.elementSkips ? @ # ^ Assignments Backtime CG page Cm dur Comments Content …" at bounding box center [342, 475] width 182 height 331
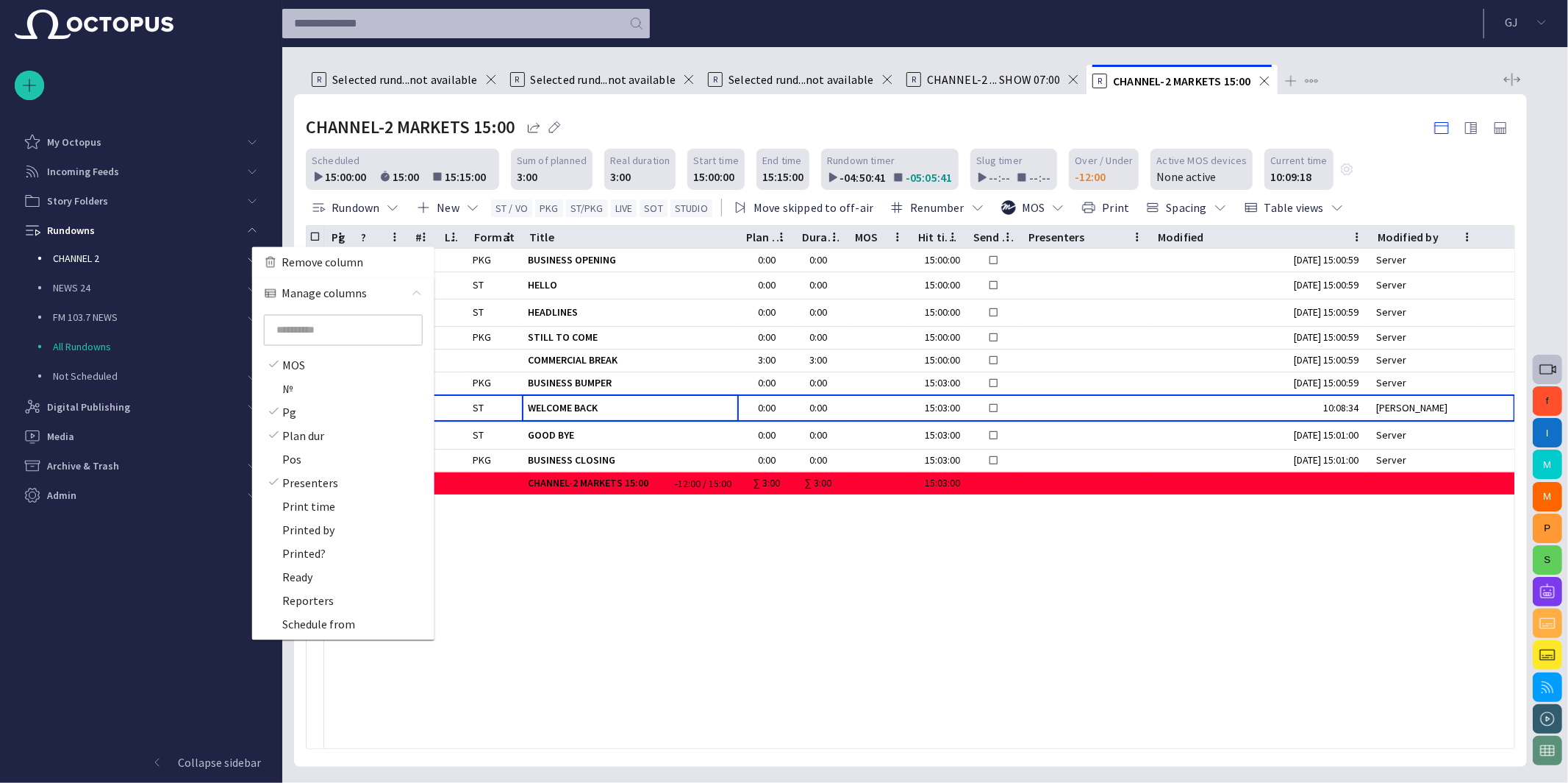
click at [304, 547] on div "slug.elementSkips ? @ # ^ Assignments Backtime CG page Cm dur Comments Content …" at bounding box center [342, 475] width 182 height 331
click at [543, 553] on div at bounding box center [919, 620] width 1191 height 256
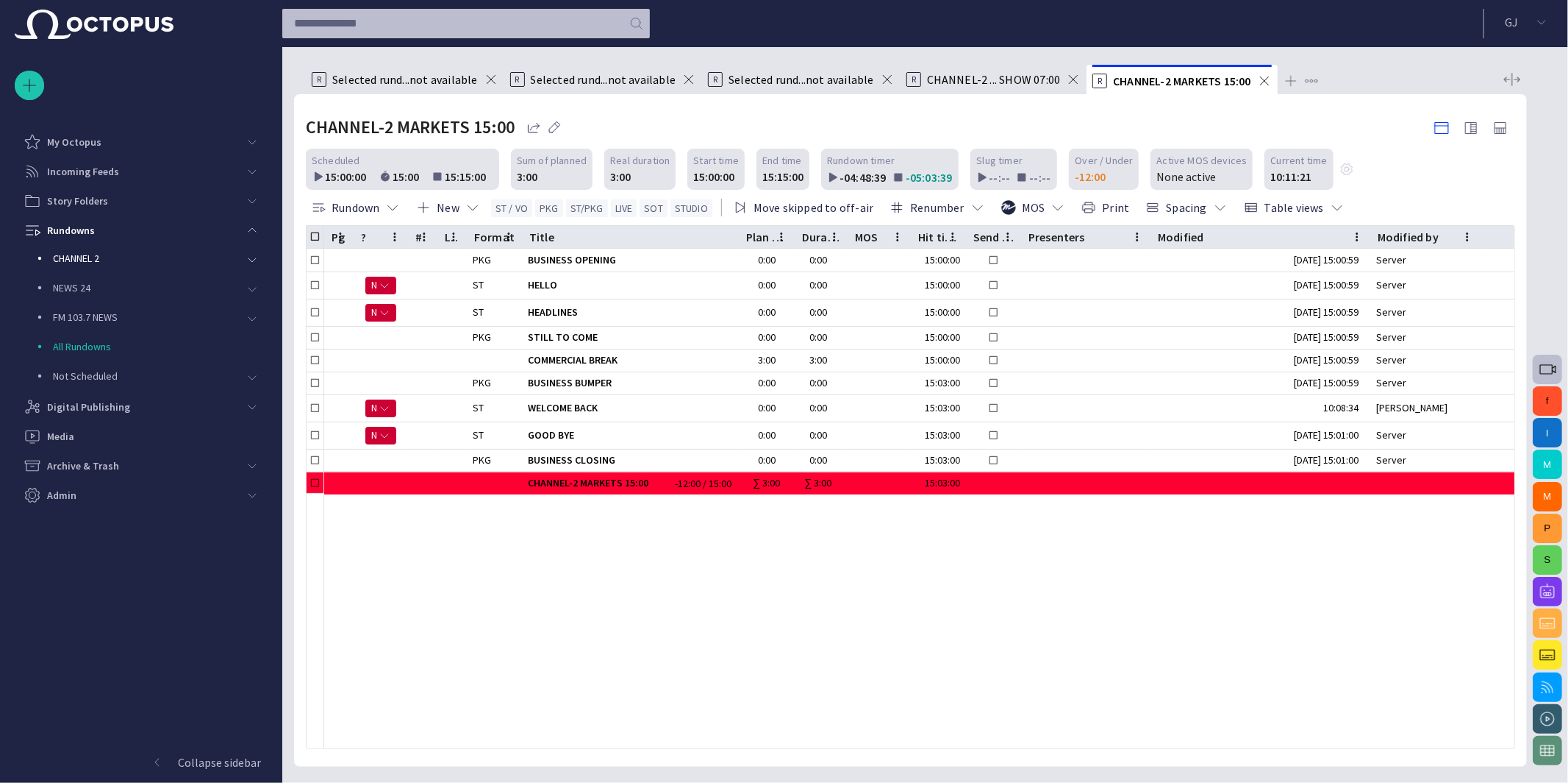
click at [1066, 79] on span at bounding box center [1074, 79] width 15 height 15
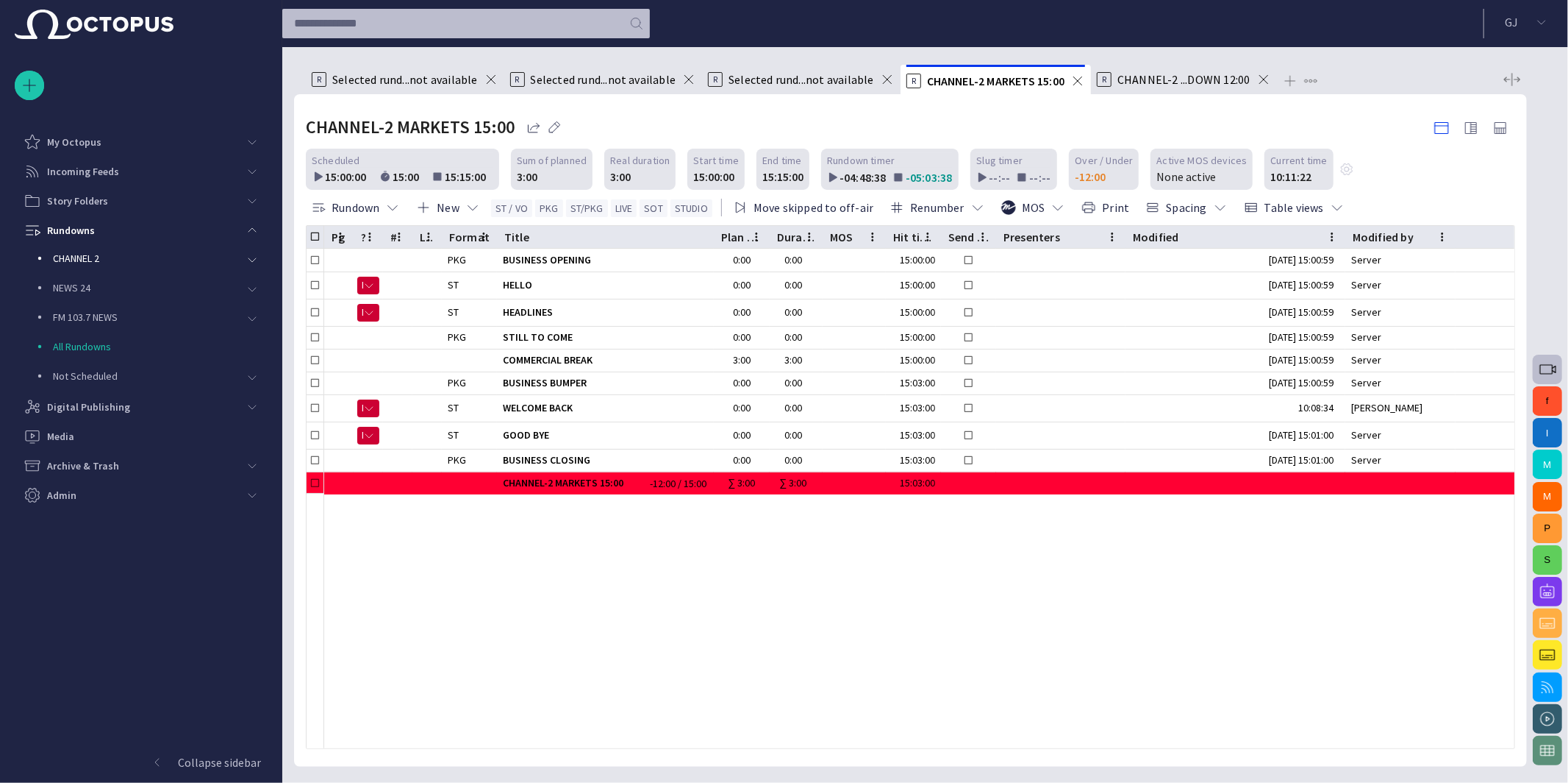
drag, startPoint x: 879, startPoint y: 78, endPoint x: 794, endPoint y: 77, distance: 85.0
click at [880, 78] on span at bounding box center [887, 79] width 15 height 15
click at [682, 78] on span at bounding box center [689, 79] width 15 height 15
click at [487, 74] on span at bounding box center [491, 79] width 15 height 15
click at [675, 79] on span at bounding box center [669, 79] width 15 height 15
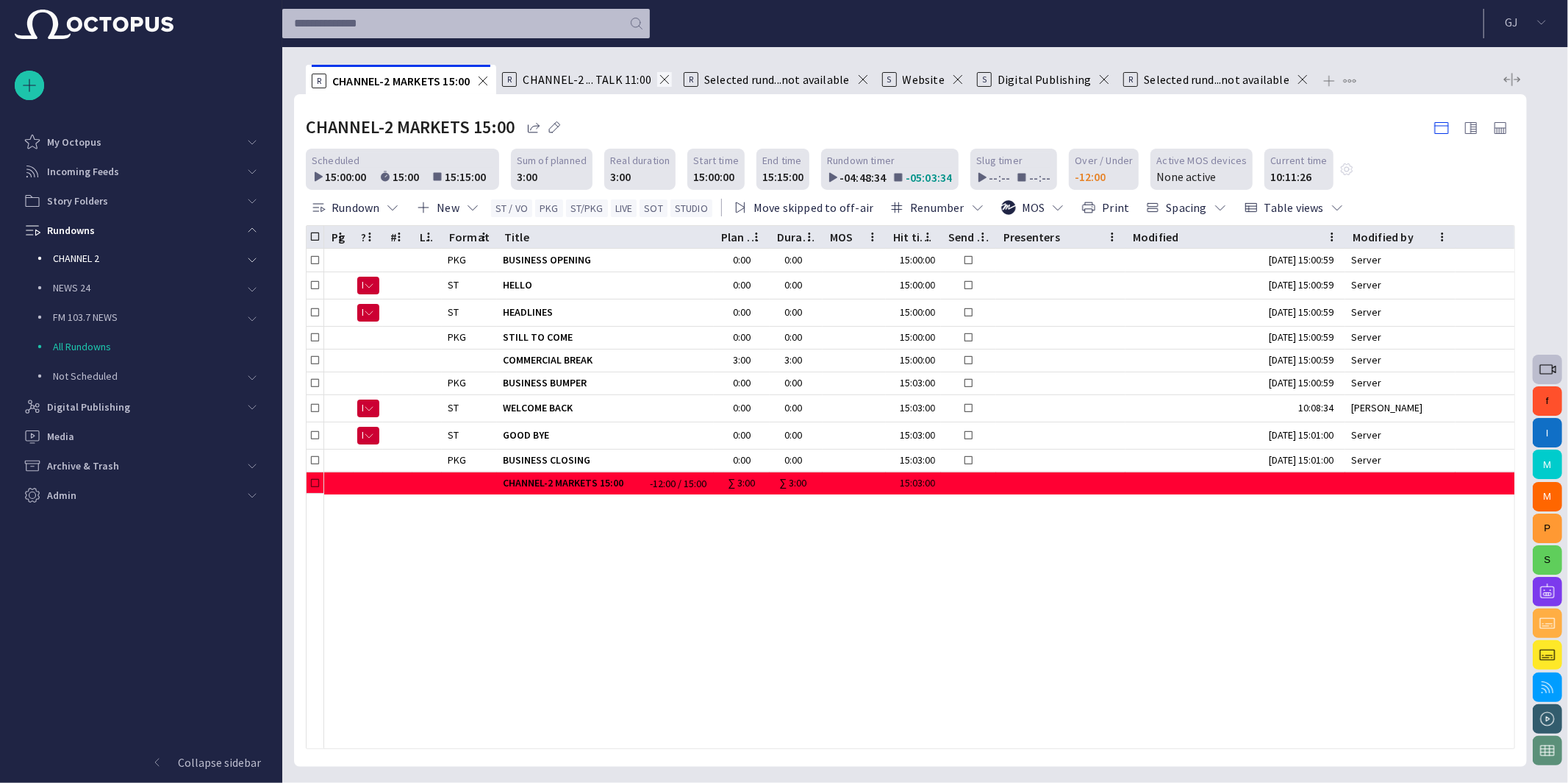
click at [670, 80] on span at bounding box center [665, 79] width 15 height 15
click at [686, 79] on span at bounding box center [682, 79] width 15 height 15
click at [723, 77] on span at bounding box center [725, 79] width 15 height 15
click at [773, 75] on span at bounding box center [777, 79] width 15 height 15
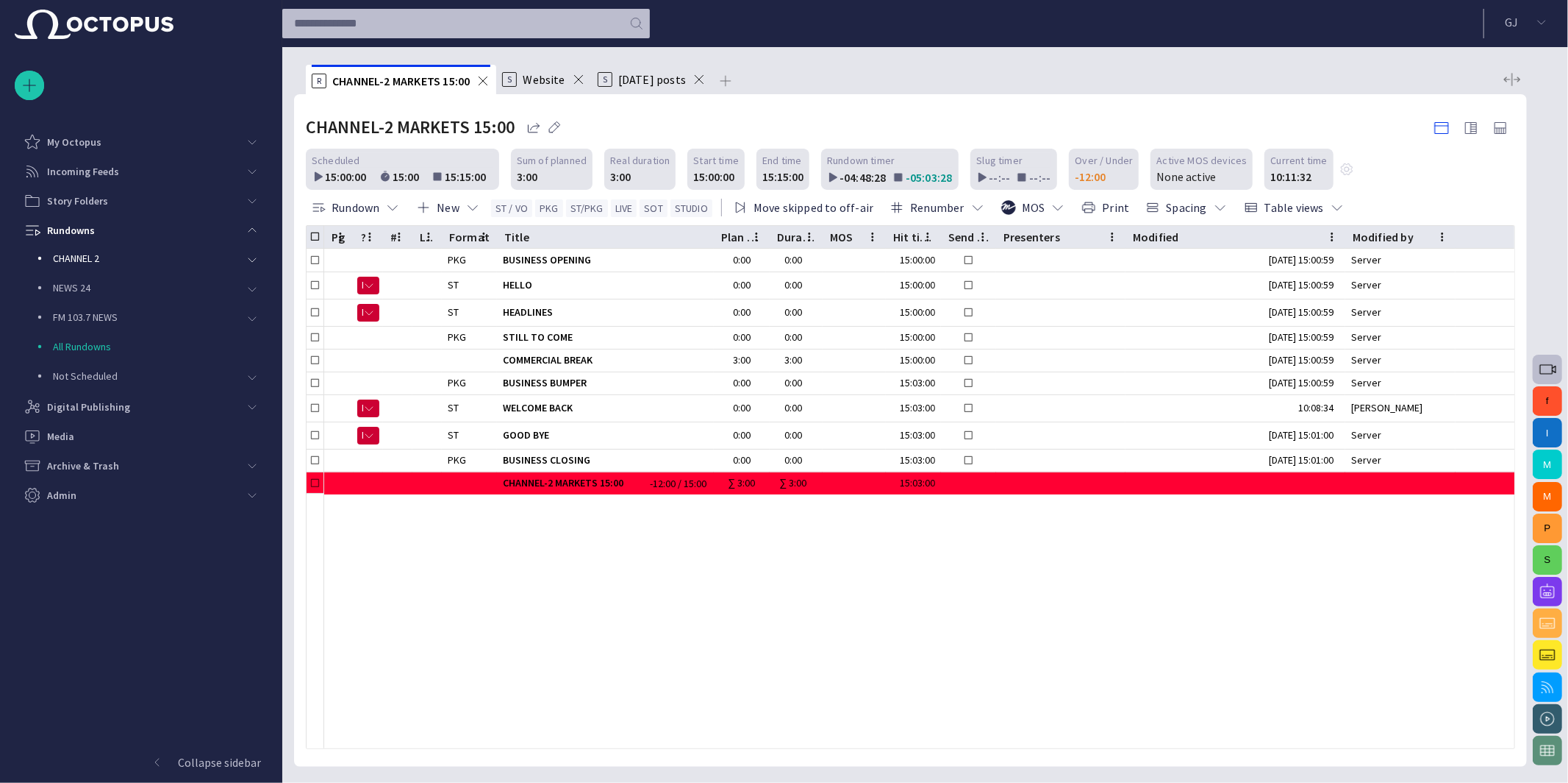
click at [699, 78] on span at bounding box center [700, 79] width 15 height 15
click at [583, 75] on span at bounding box center [579, 79] width 15 height 15
